Goal: Task Accomplishment & Management: Use online tool/utility

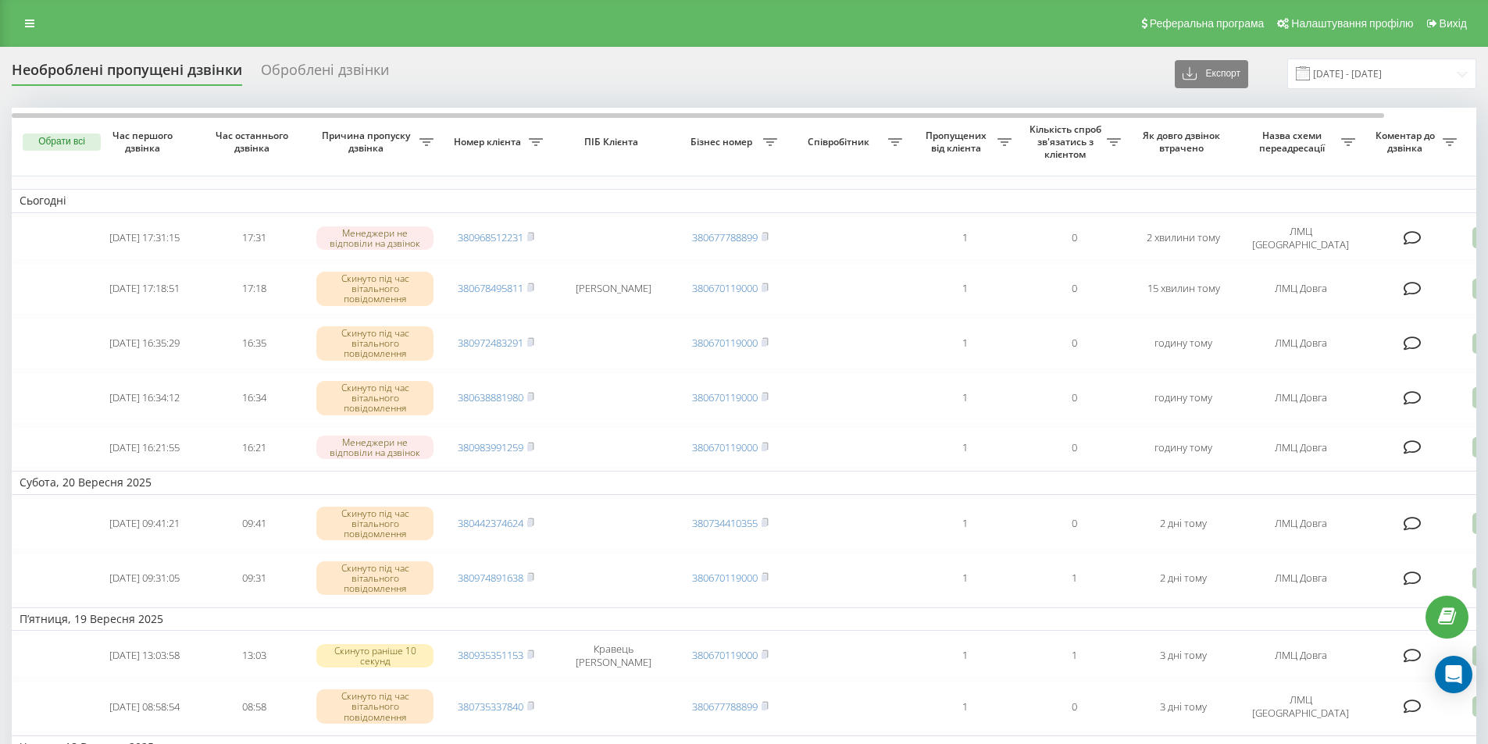
click at [337, 68] on div "Оброблені дзвінки" at bounding box center [325, 74] width 128 height 24
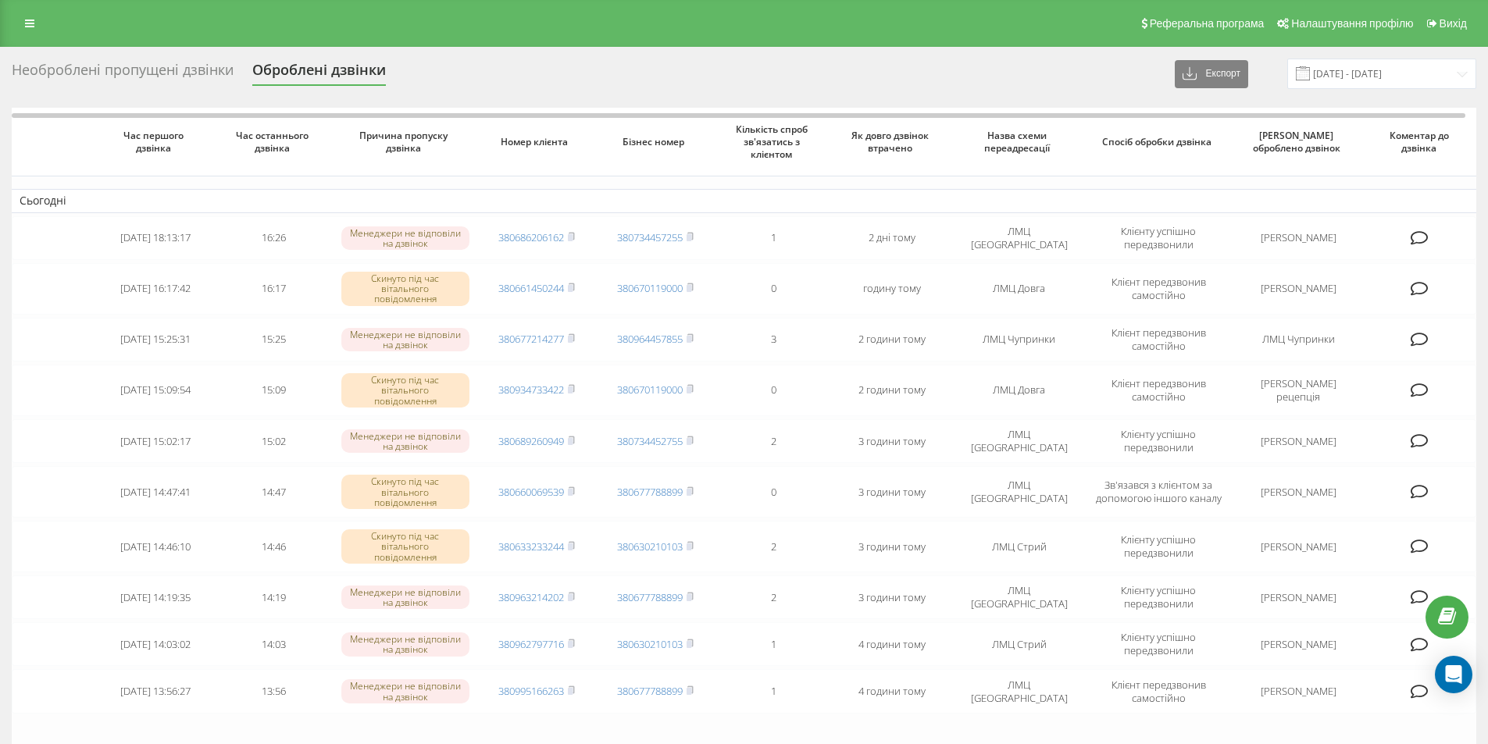
drag, startPoint x: 0, startPoint y: 0, endPoint x: 127, endPoint y: 59, distance: 139.4
click at [127, 59] on div "Необроблені пропущені дзвінки Оброблені дзвінки Експорт .csv .xlsx 22.08.2025 -…" at bounding box center [744, 74] width 1464 height 30
click at [116, 70] on div "Необроблені пропущені дзвінки" at bounding box center [123, 74] width 222 height 24
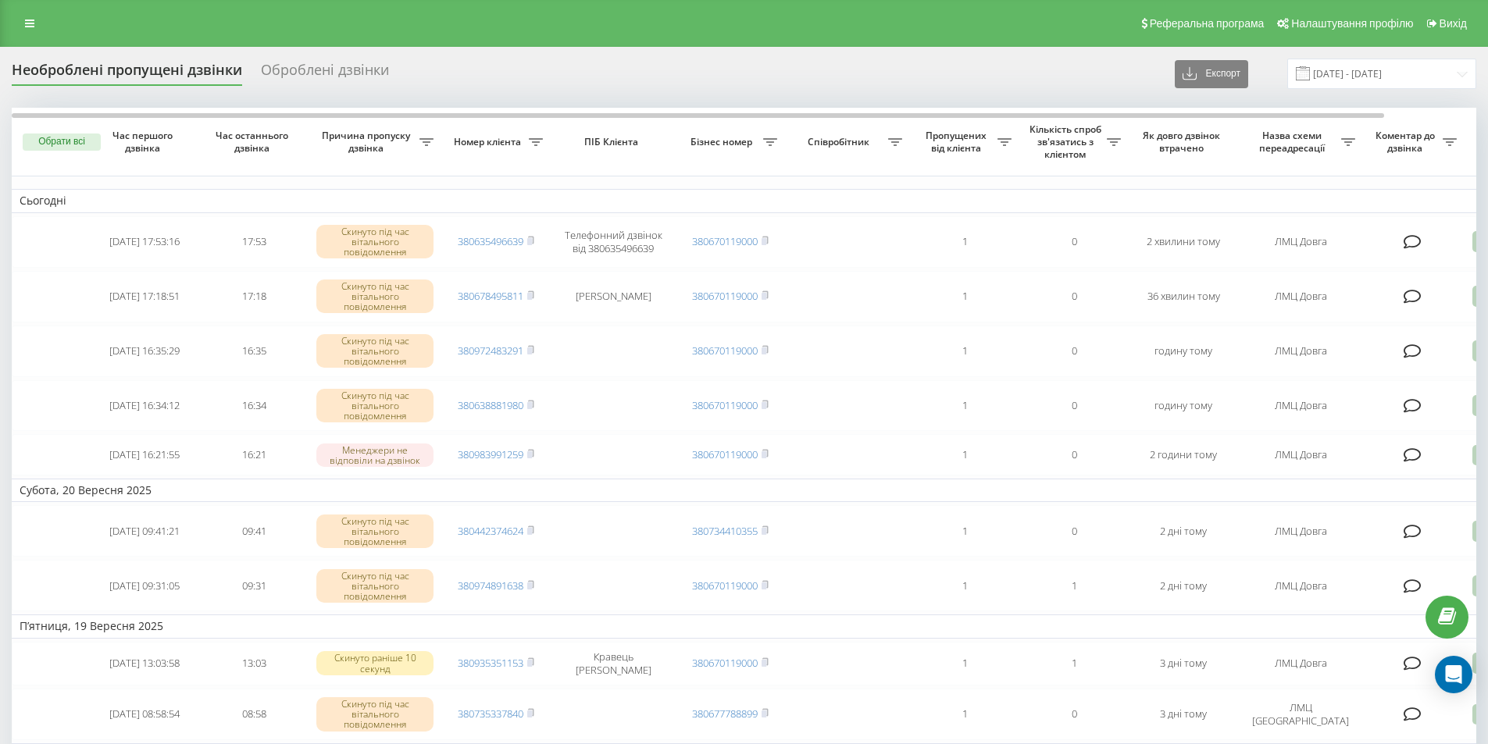
click at [87, 70] on div "Необроблені пропущені дзвінки" at bounding box center [127, 74] width 230 height 24
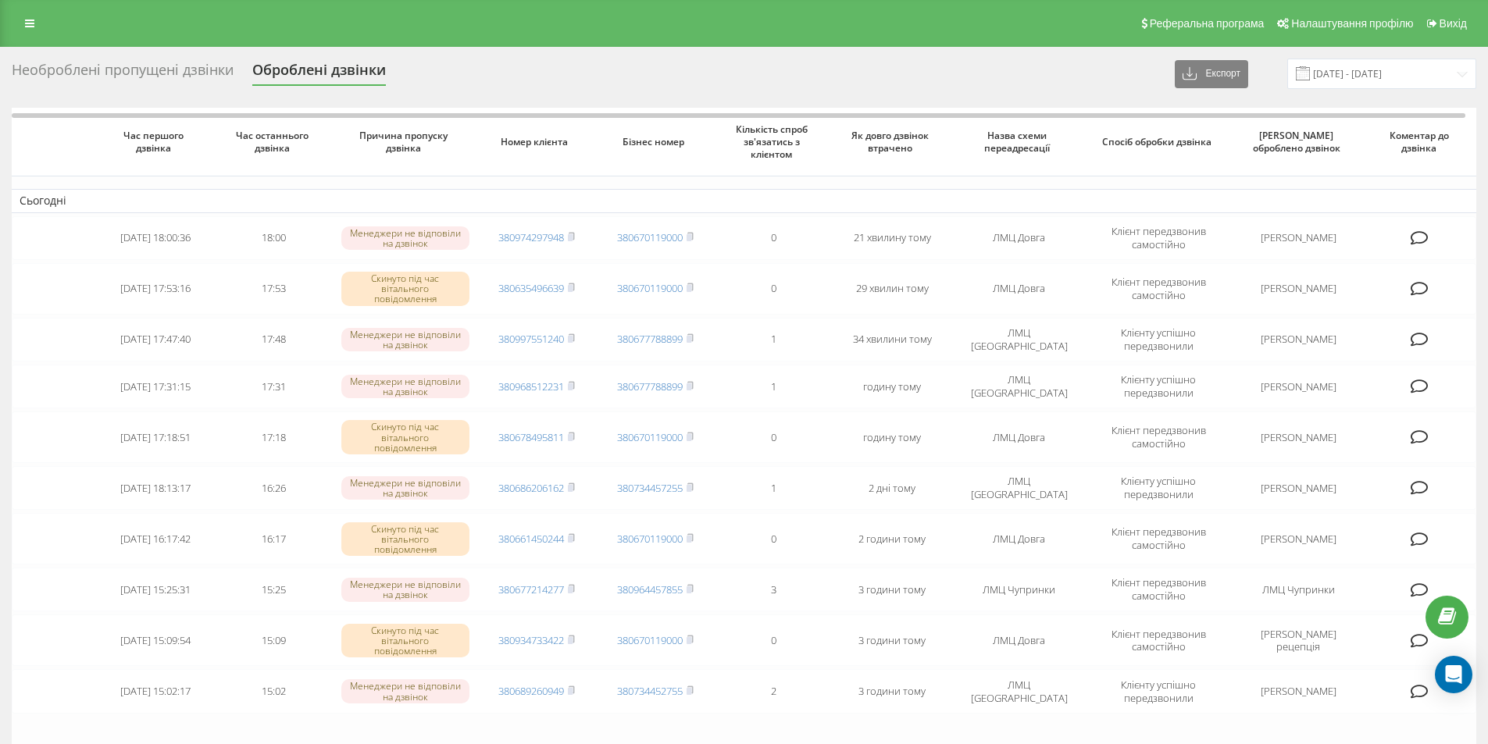
click at [88, 62] on div "Необроблені пропущені дзвінки" at bounding box center [123, 74] width 222 height 24
